Goal: Information Seeking & Learning: Understand process/instructions

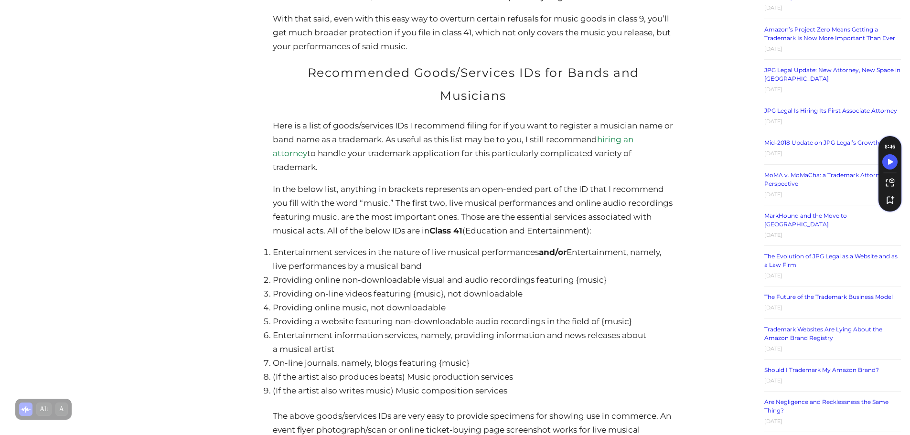
scroll to position [1470, 0]
drag, startPoint x: 425, startPoint y: 233, endPoint x: 276, endPoint y: 218, distance: 150.3
click at [276, 246] on li "Entertainment services in the nature of live musical performances and/or Entert…" at bounding box center [473, 260] width 400 height 28
copy li "Entertainment services in the nature of live musical performances and/or Entert…"
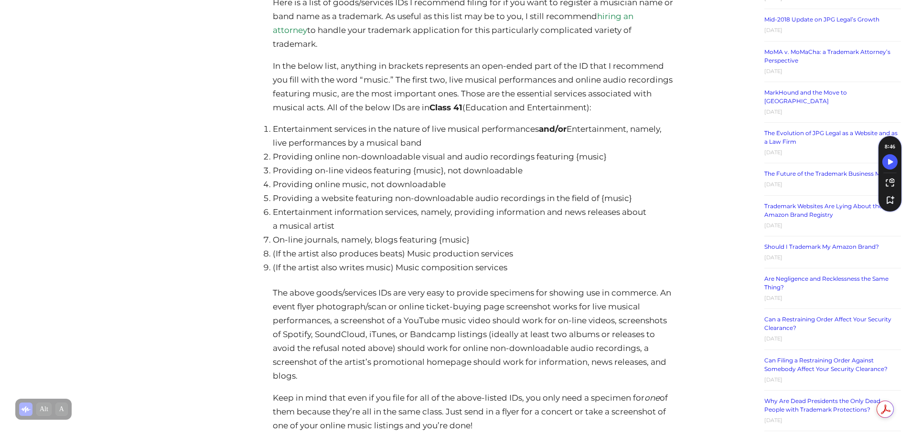
scroll to position [1577, 0]
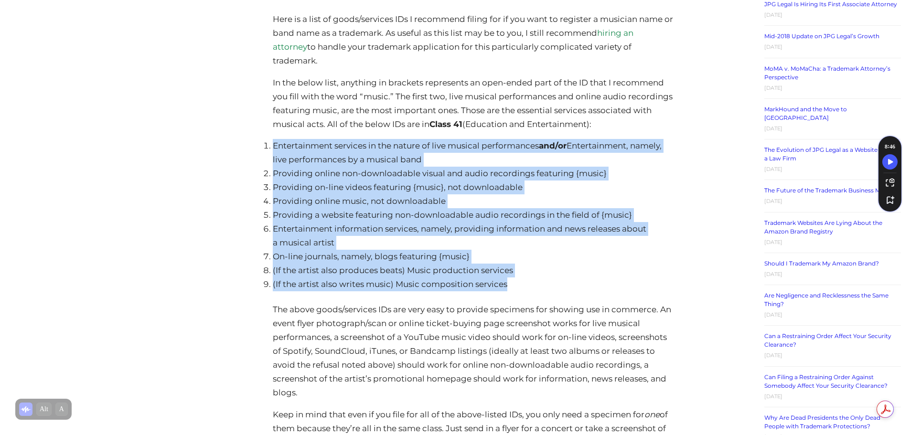
drag, startPoint x: 523, startPoint y: 247, endPoint x: 265, endPoint y: 112, distance: 290.6
click at [273, 139] on ol "Entertainment services in the nature of live musical performances and/or Entert…" at bounding box center [473, 215] width 400 height 152
copy ol "Entertainment services in the nature of live musical performances and/or Entert…"
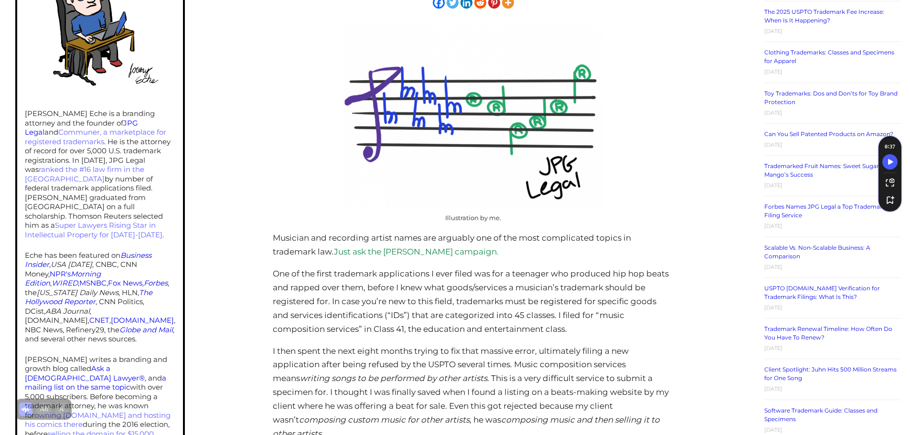
scroll to position [143, 0]
